Goal: Transaction & Acquisition: Obtain resource

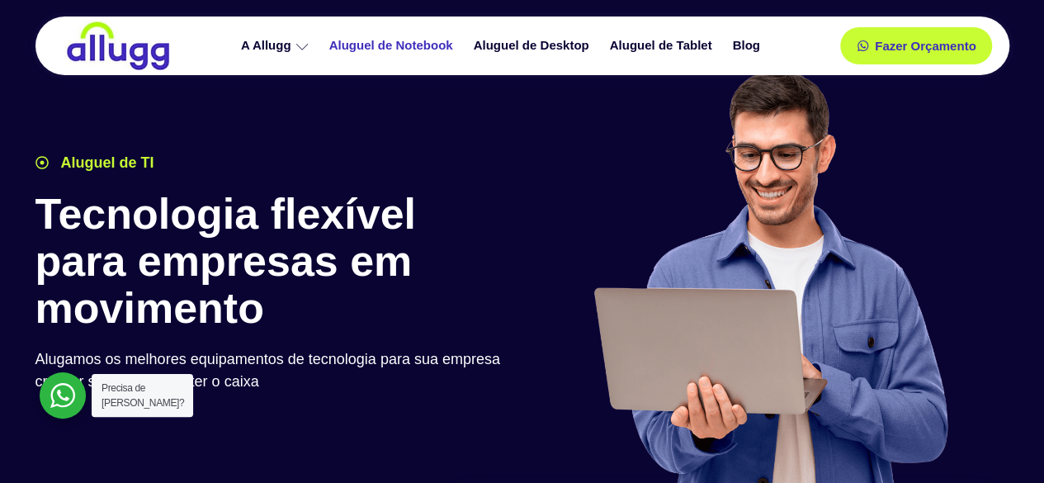
click at [434, 50] on link "Aluguel de Notebook" at bounding box center [393, 45] width 144 height 29
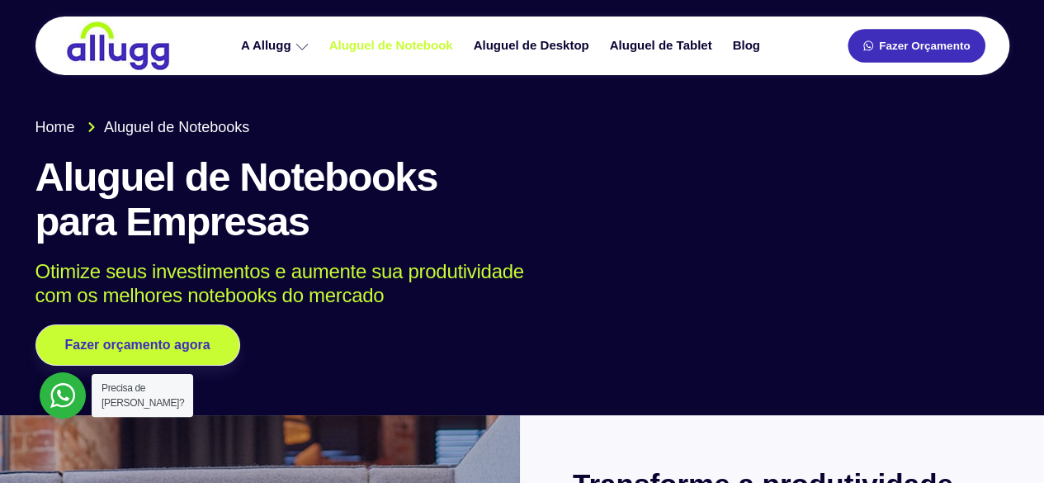
click at [961, 36] on link "Fazer Orçamento" at bounding box center [916, 46] width 137 height 34
